Goal: Information Seeking & Learning: Learn about a topic

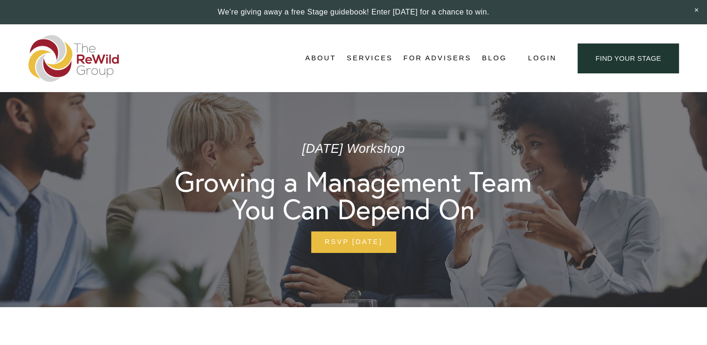
click at [434, 60] on link "For Advisers" at bounding box center [437, 58] width 68 height 14
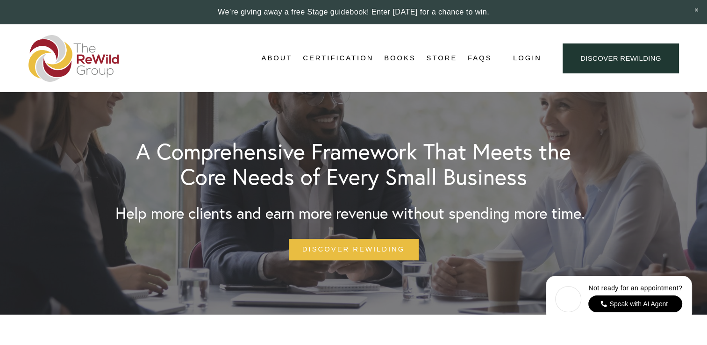
click at [346, 58] on link "Certification" at bounding box center [338, 58] width 71 height 14
click at [0, 0] on link "Adviser Certification" at bounding box center [0, 0] width 0 height 0
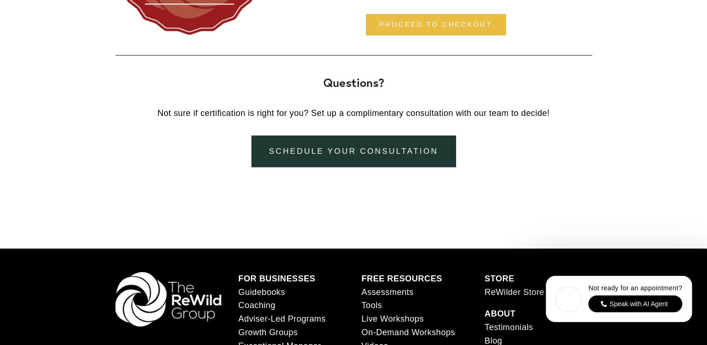
scroll to position [2802, 0]
